Goal: Information Seeking & Learning: Learn about a topic

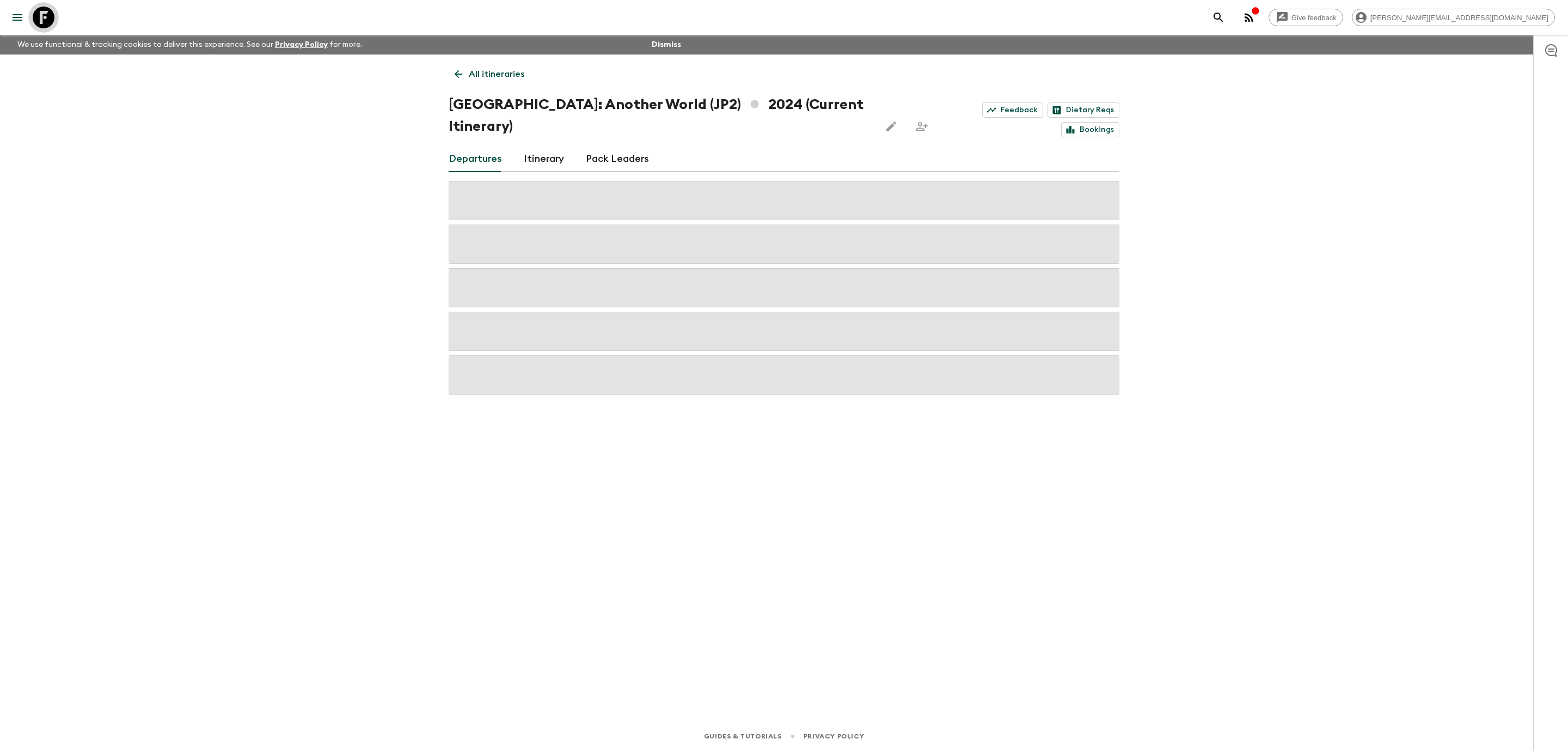
click at [31, 17] on link at bounding box center [44, 18] width 30 height 30
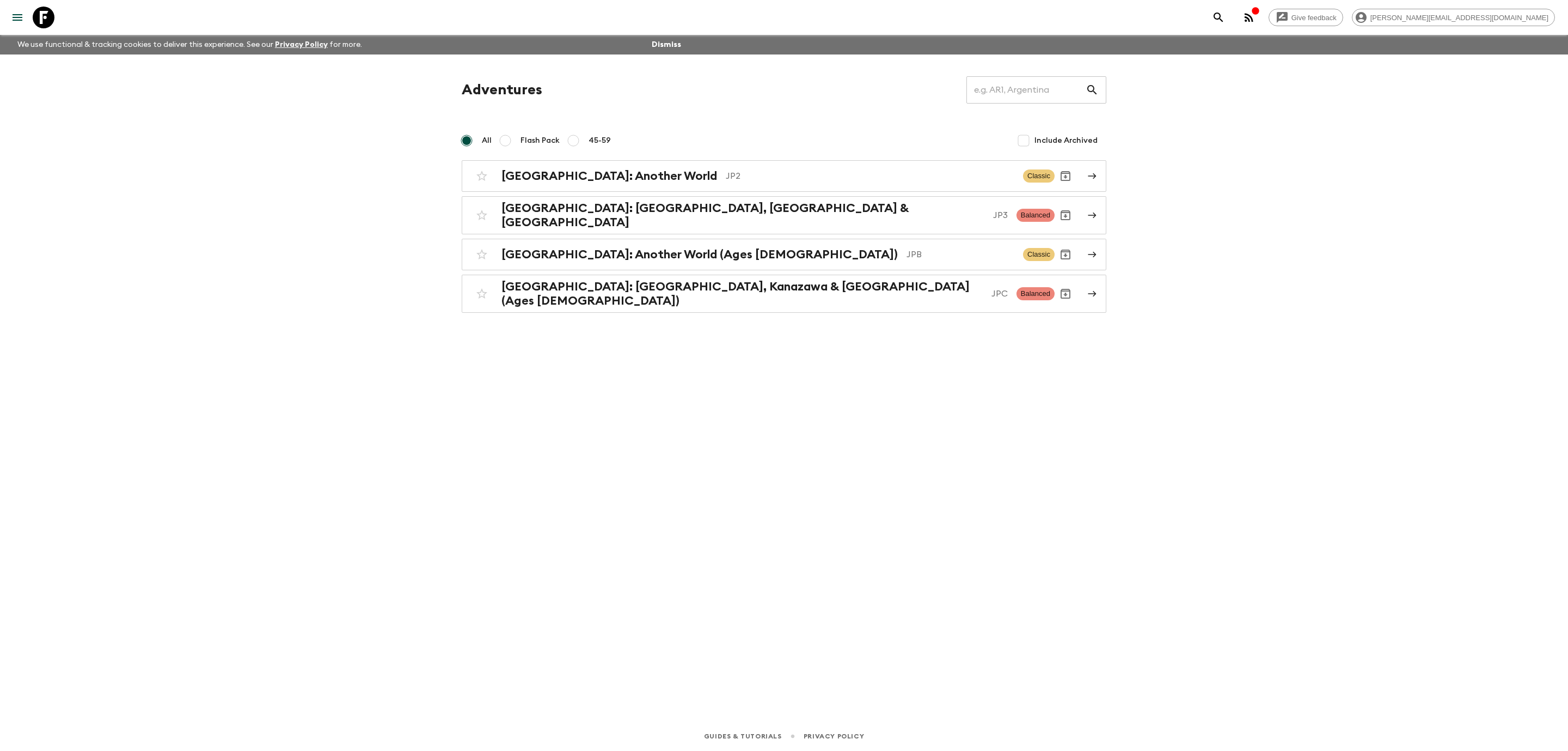
click at [53, 10] on icon at bounding box center [44, 18] width 22 height 22
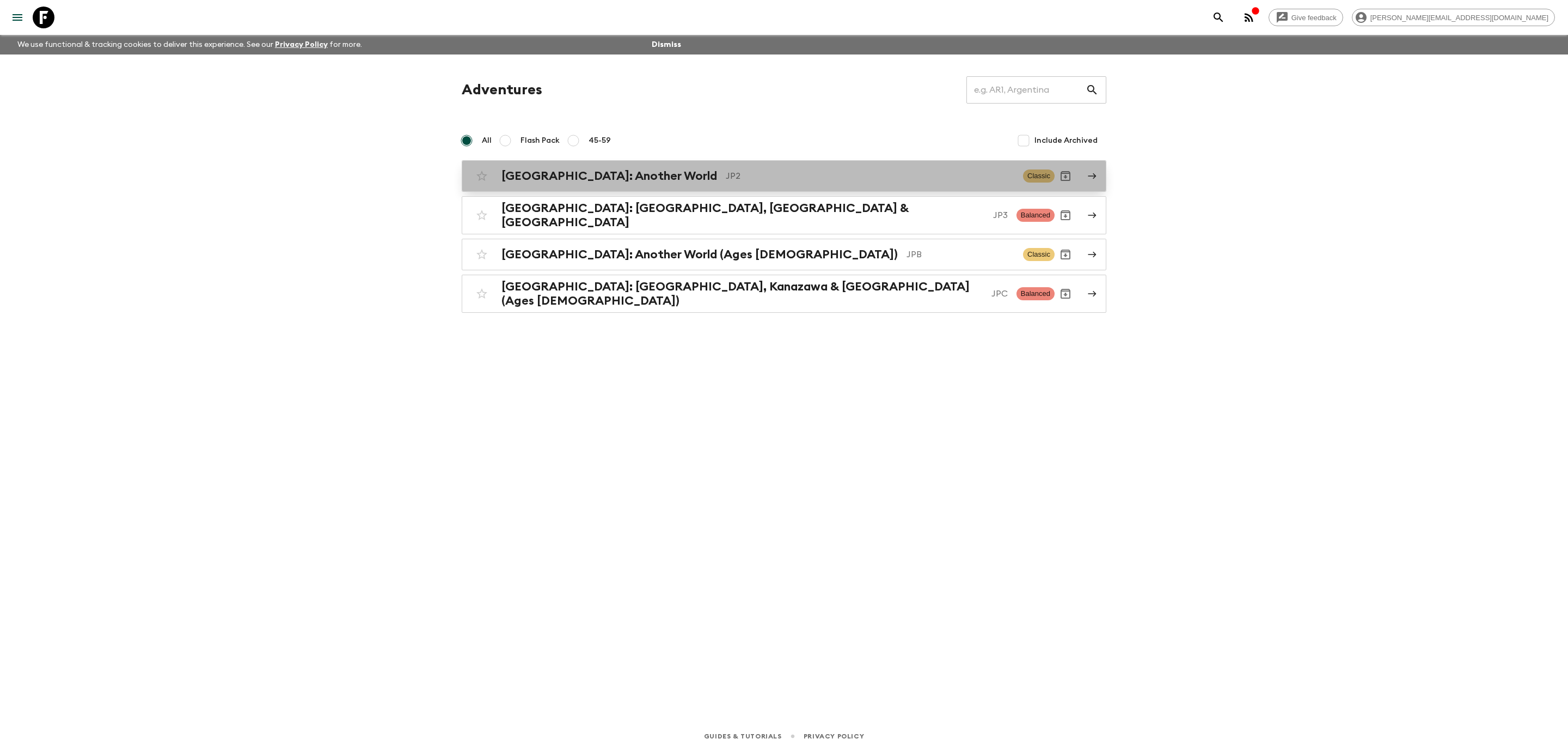
click at [742, 166] on div "[GEOGRAPHIC_DATA]: Another World JP2 Classic" at bounding box center [763, 176] width 584 height 22
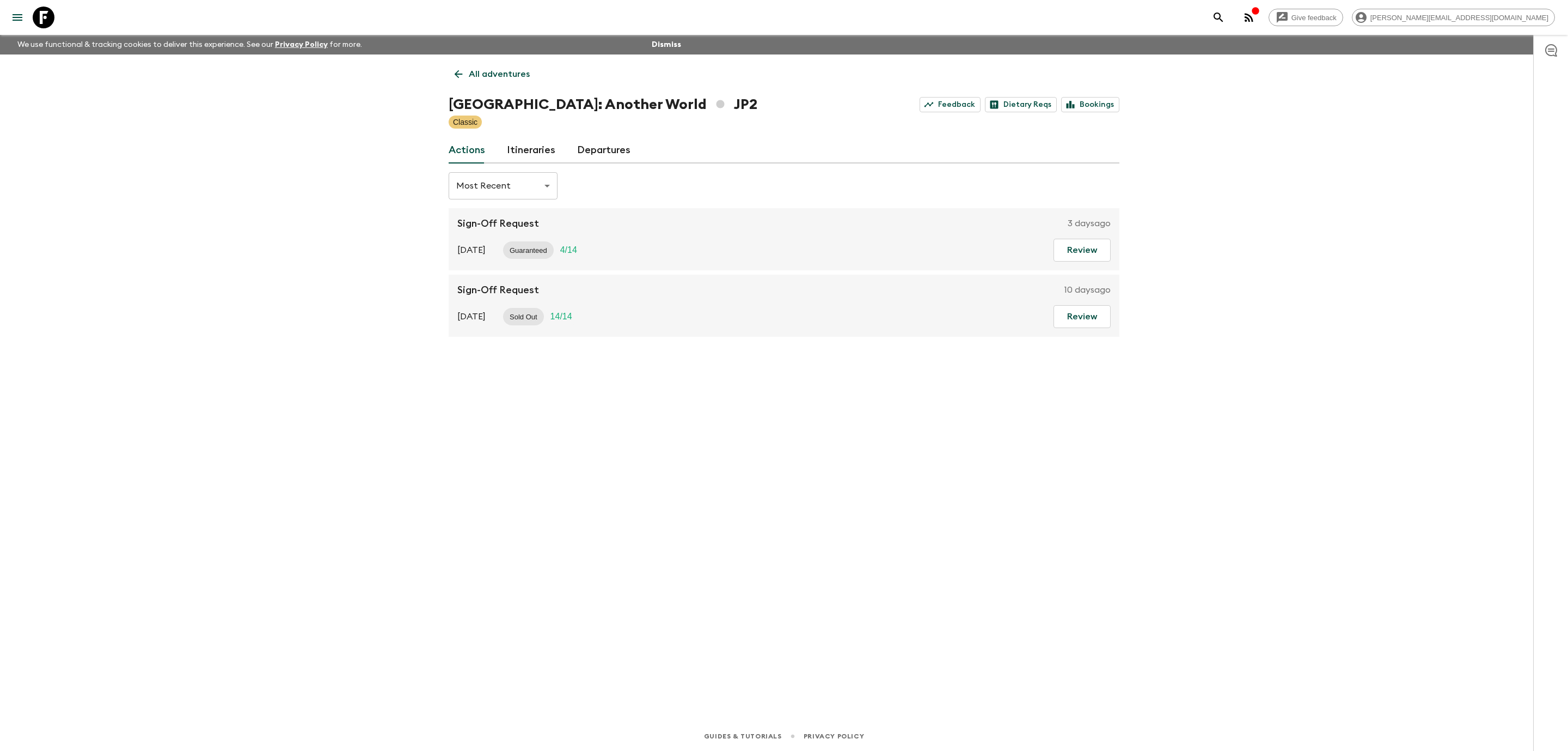
click at [601, 147] on link "Departures" at bounding box center [604, 150] width 54 height 26
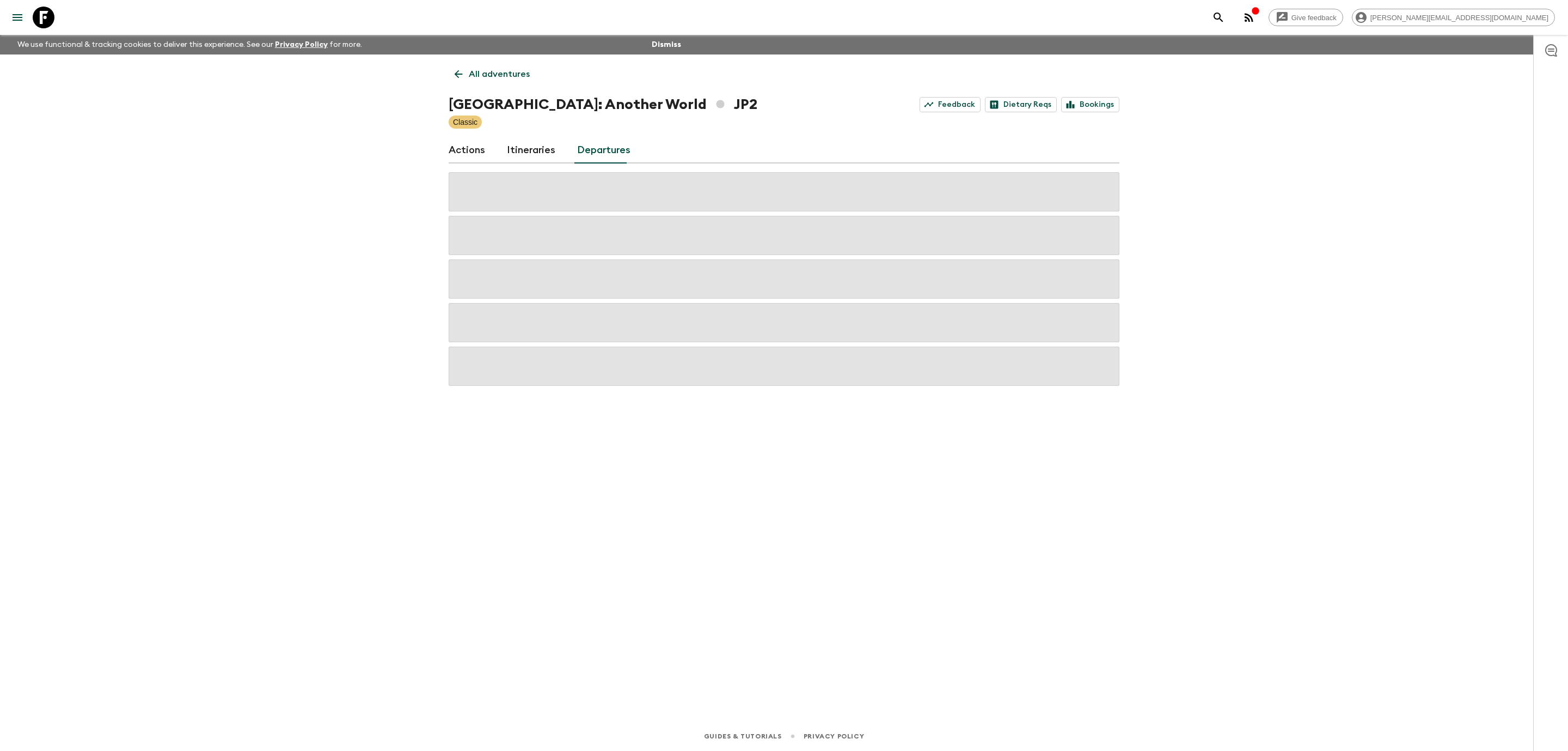
click at [541, 150] on link "Itineraries" at bounding box center [531, 150] width 49 height 26
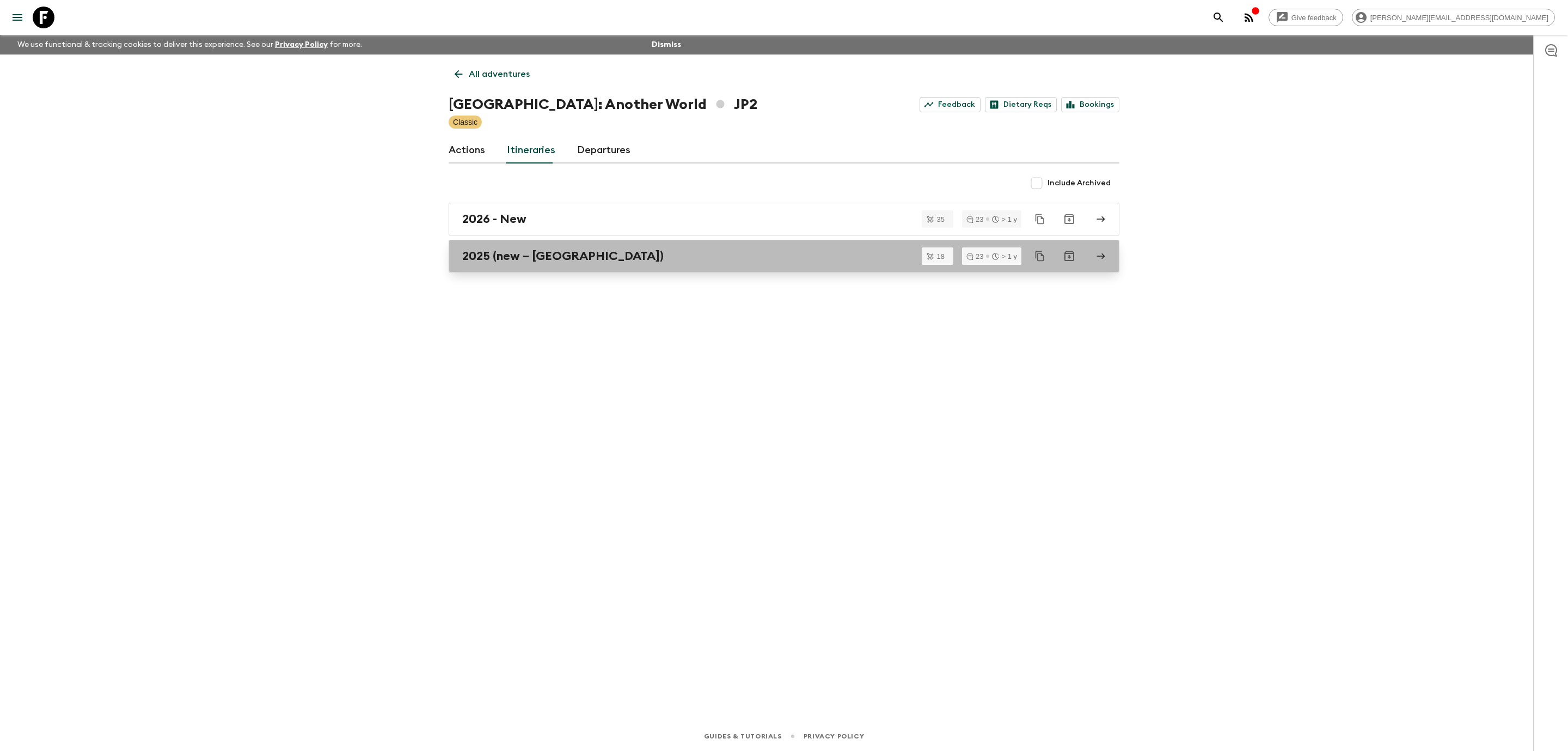
click at [555, 258] on h2 "2025 (new – [GEOGRAPHIC_DATA])" at bounding box center [562, 256] width 201 height 14
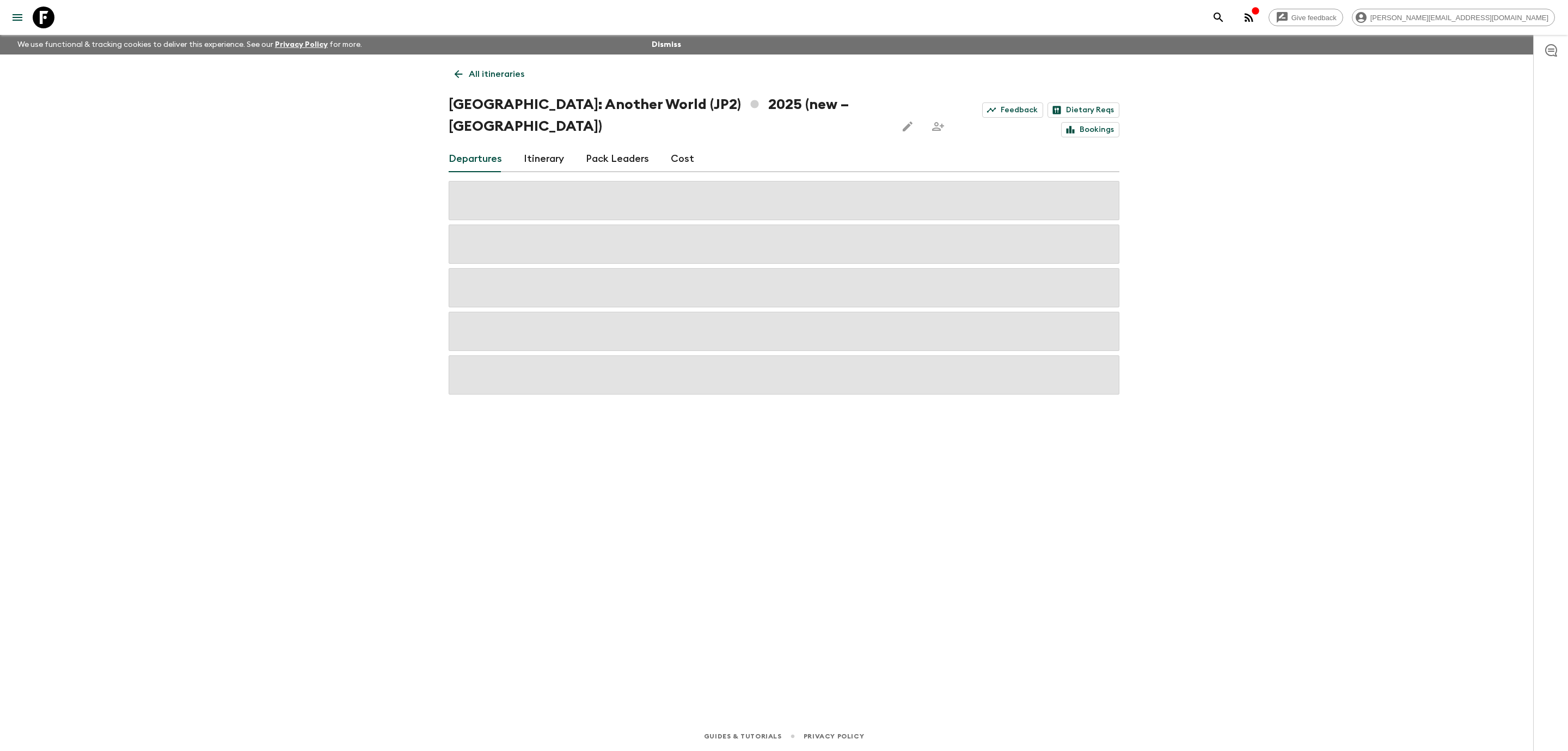
click at [682, 146] on link "Cost" at bounding box center [682, 159] width 23 height 26
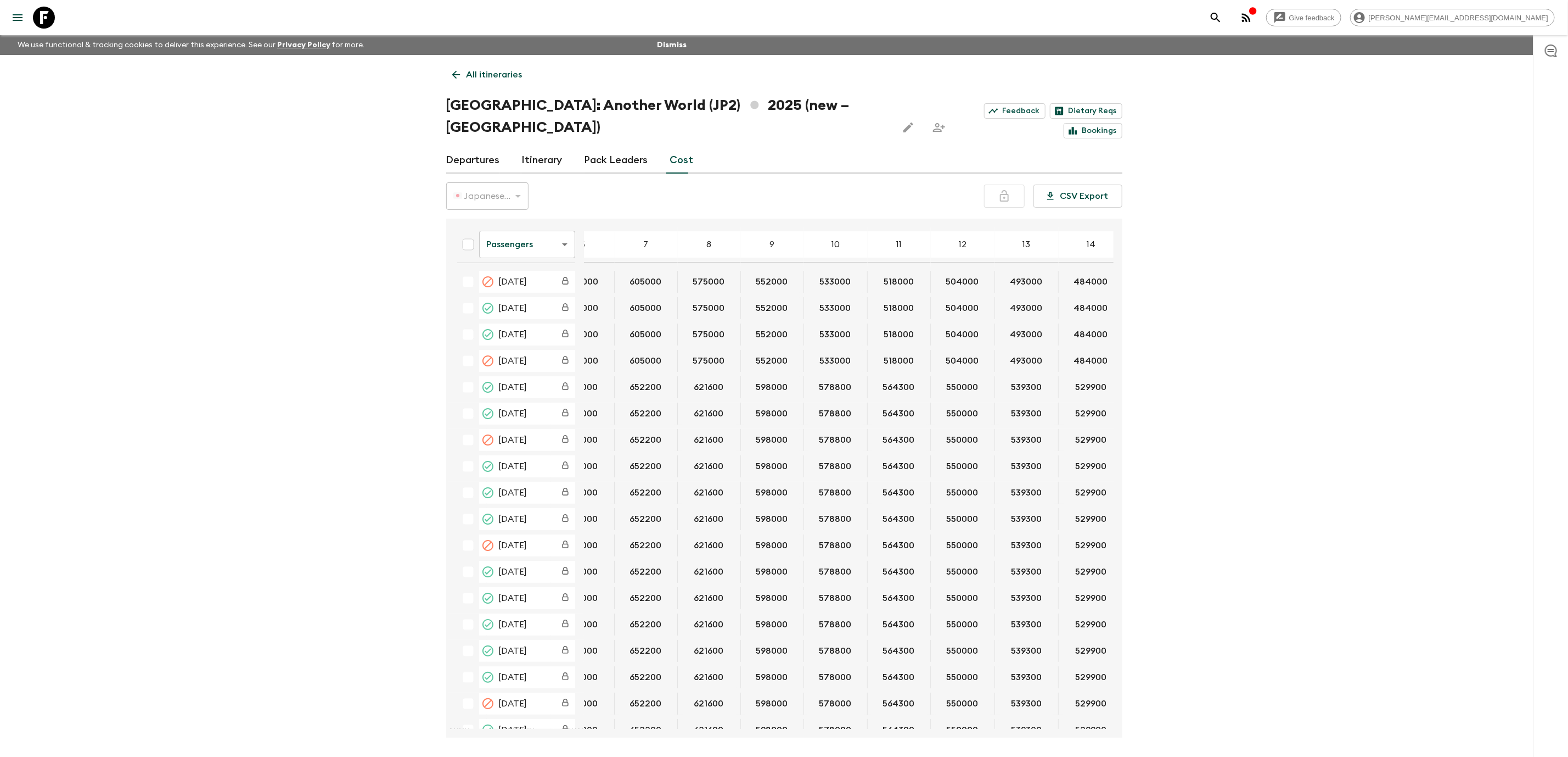
scroll to position [0, 331]
